Goal: Information Seeking & Learning: Learn about a topic

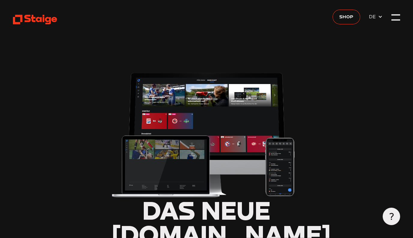
click at [394, 19] on div at bounding box center [395, 17] width 9 height 9
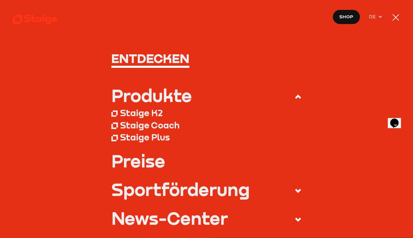
type input "0.8"
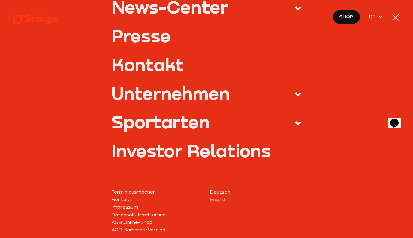
scroll to position [218, 0]
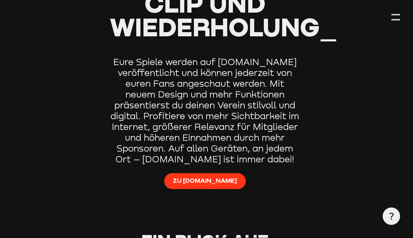
type input "0.8"
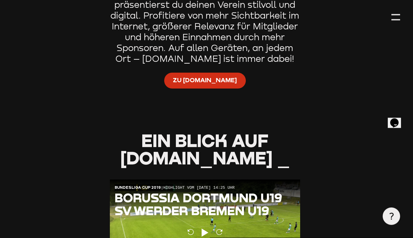
click at [210, 83] on link "Zu [DOMAIN_NAME]" at bounding box center [205, 81] width 82 height 16
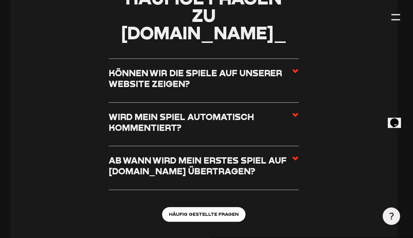
scroll to position [2193, 3]
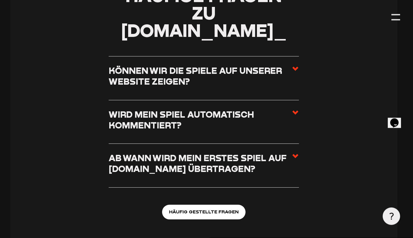
click at [295, 65] on icon at bounding box center [294, 68] width 7 height 7
click at [0, 0] on input "Können wir die Spiele auf unserer Website zeigen?" at bounding box center [0, 0] width 0 height 0
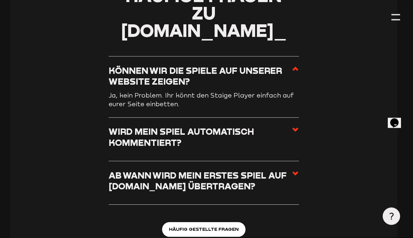
click at [295, 128] on use at bounding box center [295, 130] width 6 height 4
click at [0, 0] on input "Wird mein Spiel automatisch kommentiert?" at bounding box center [0, 0] width 0 height 0
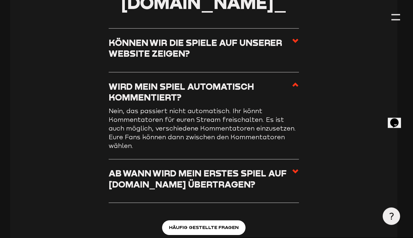
scroll to position [2237, 3]
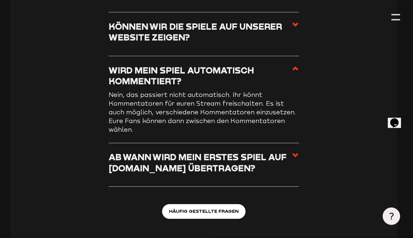
click at [284, 152] on h3 "Ab wann wird mein erstes Spiel auf [DOMAIN_NAME] übertragen?" at bounding box center [200, 163] width 183 height 22
click at [0, 0] on input "Ab wann wird mein erstes Spiel auf [DOMAIN_NAME] übertragen?" at bounding box center [0, 0] width 0 height 0
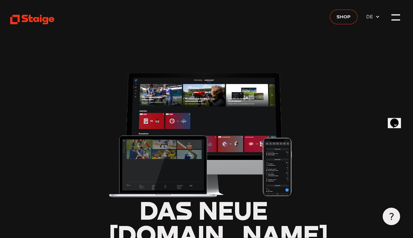
scroll to position [0, 3]
click at [392, 19] on div at bounding box center [395, 17] width 9 height 9
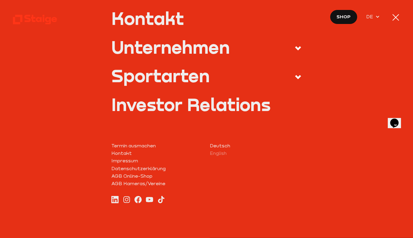
scroll to position [257, 0]
